Goal: Use online tool/utility: Utilize a website feature to perform a specific function

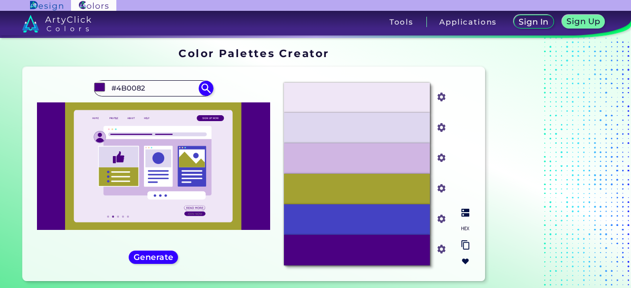
click at [356, 224] on p "#4442C3" at bounding box center [357, 219] width 32 height 11
click at [352, 220] on p "#4442C3" at bounding box center [357, 219] width 32 height 11
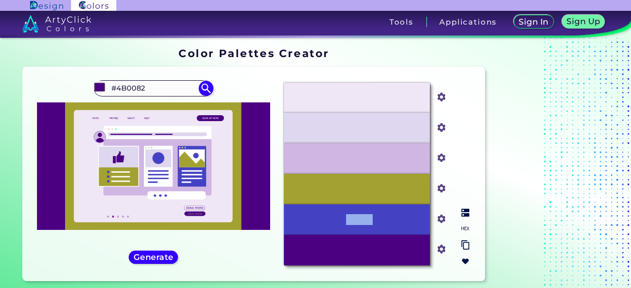
click at [352, 220] on p "#4442C3" at bounding box center [357, 219] width 32 height 11
copy p "4442C3"
drag, startPoint x: 478, startPoint y: 28, endPoint x: 476, endPoint y: 22, distance: 6.0
click at [476, 22] on div "Sign In Sign Up My Profile My Details Color Palettes Sign Out Tools Applications" at bounding box center [432, 26] width 397 height 30
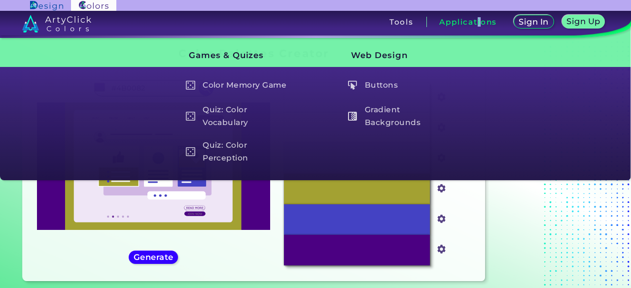
click at [476, 22] on h3 "Applications" at bounding box center [468, 21] width 58 height 7
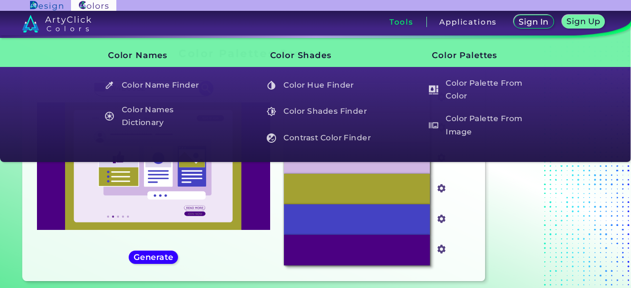
click at [404, 25] on h3 "Tools" at bounding box center [401, 21] width 24 height 7
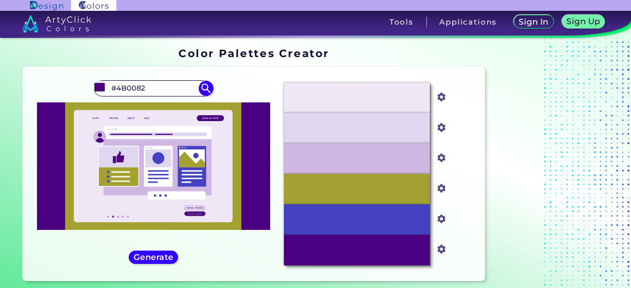
click at [404, 25] on h3 "Tools" at bounding box center [401, 21] width 24 height 7
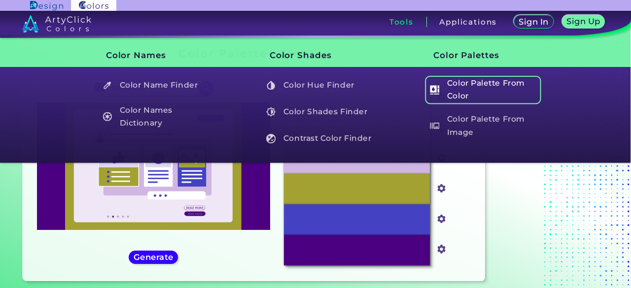
click at [457, 89] on h5 "Color Palette From Color" at bounding box center [483, 90] width 116 height 28
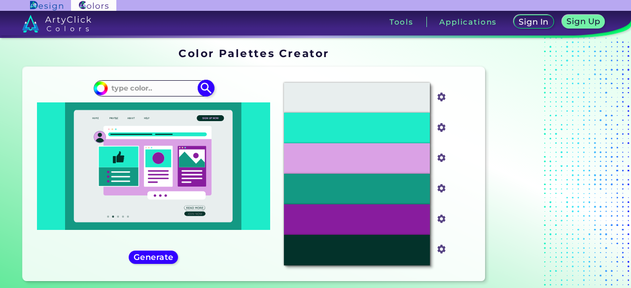
click at [99, 87] on input "#1eebc9" at bounding box center [99, 87] width 12 height 12
click at [143, 257] on h5 "Generate" at bounding box center [153, 257] width 36 height 7
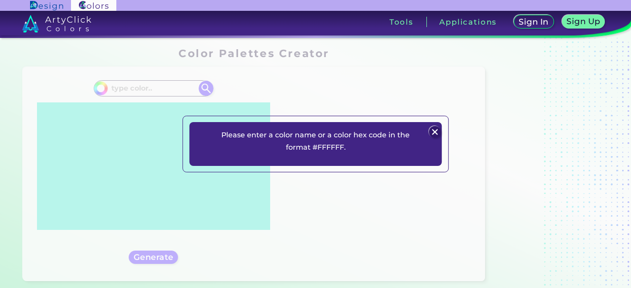
click at [437, 128] on img at bounding box center [435, 132] width 12 height 12
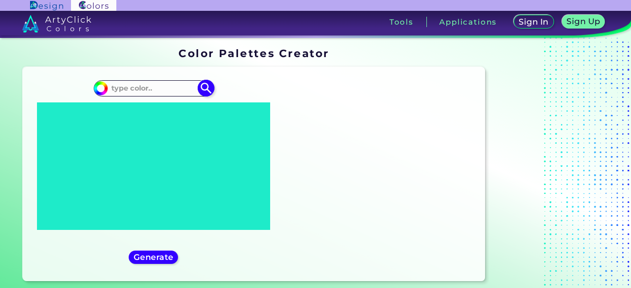
click at [174, 88] on input at bounding box center [153, 88] width 92 height 13
click at [207, 88] on img at bounding box center [206, 88] width 17 height 17
type input "#000000"
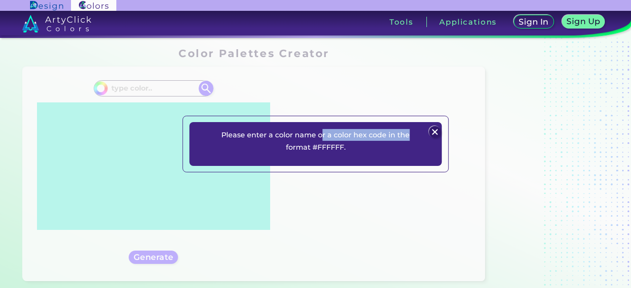
drag, startPoint x: 427, startPoint y: 132, endPoint x: 453, endPoint y: 136, distance: 26.9
click at [453, 136] on div "Please enter a color name or a color hex code in the format #FFFFFF. Plans Sign…" at bounding box center [315, 144] width 631 height 288
click at [429, 129] on img at bounding box center [435, 132] width 12 height 12
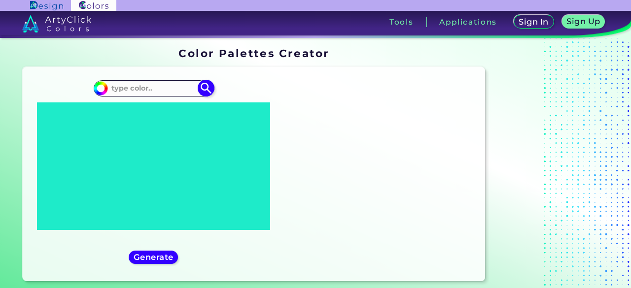
click at [152, 92] on input at bounding box center [153, 88] width 92 height 13
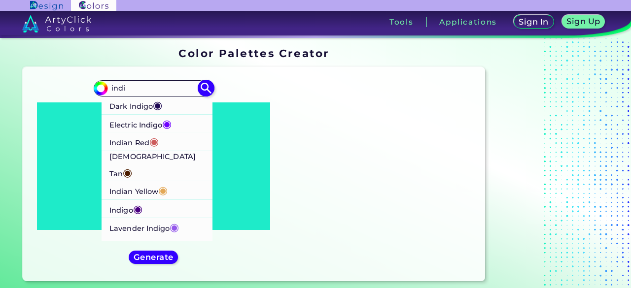
type input "indi"
click at [116, 202] on p "Indigo ◉" at bounding box center [125, 209] width 33 height 18
type input "#4b0082"
type input "#4B0082"
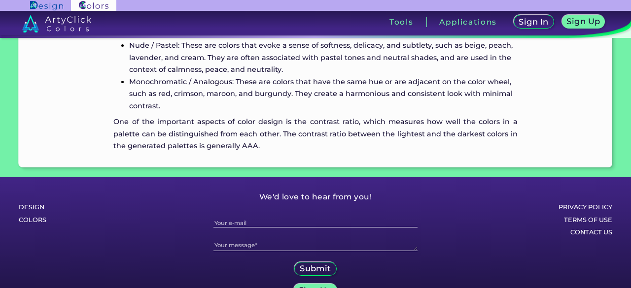
scroll to position [807, 0]
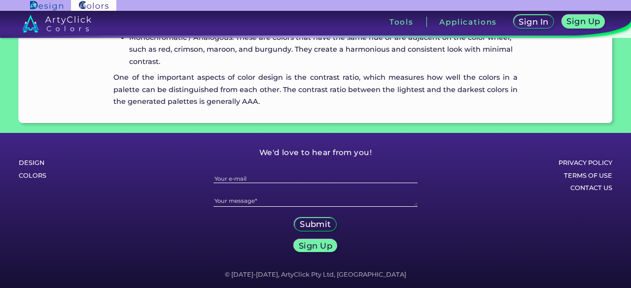
click at [38, 157] on h6 "Design" at bounding box center [63, 163] width 88 height 13
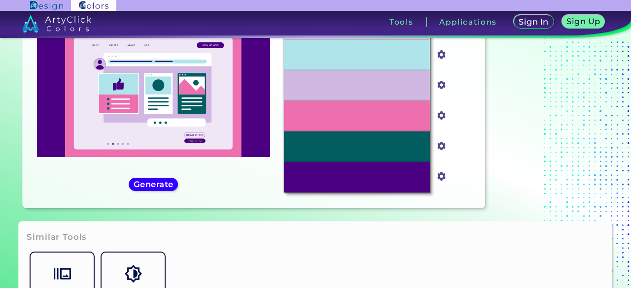
scroll to position [169, 0]
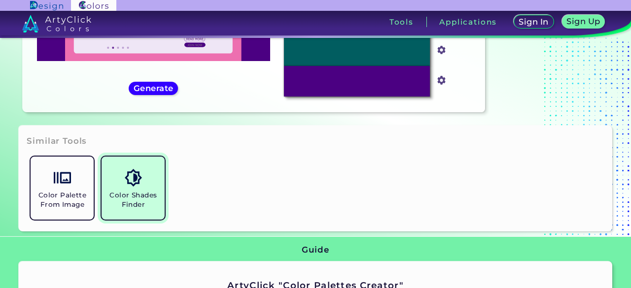
drag, startPoint x: 77, startPoint y: 195, endPoint x: 101, endPoint y: 180, distance: 28.7
click at [77, 195] on h5 "Color Palette From Image" at bounding box center [61, 200] width 55 height 19
